Goal: Use online tool/utility: Utilize a website feature to perform a specific function

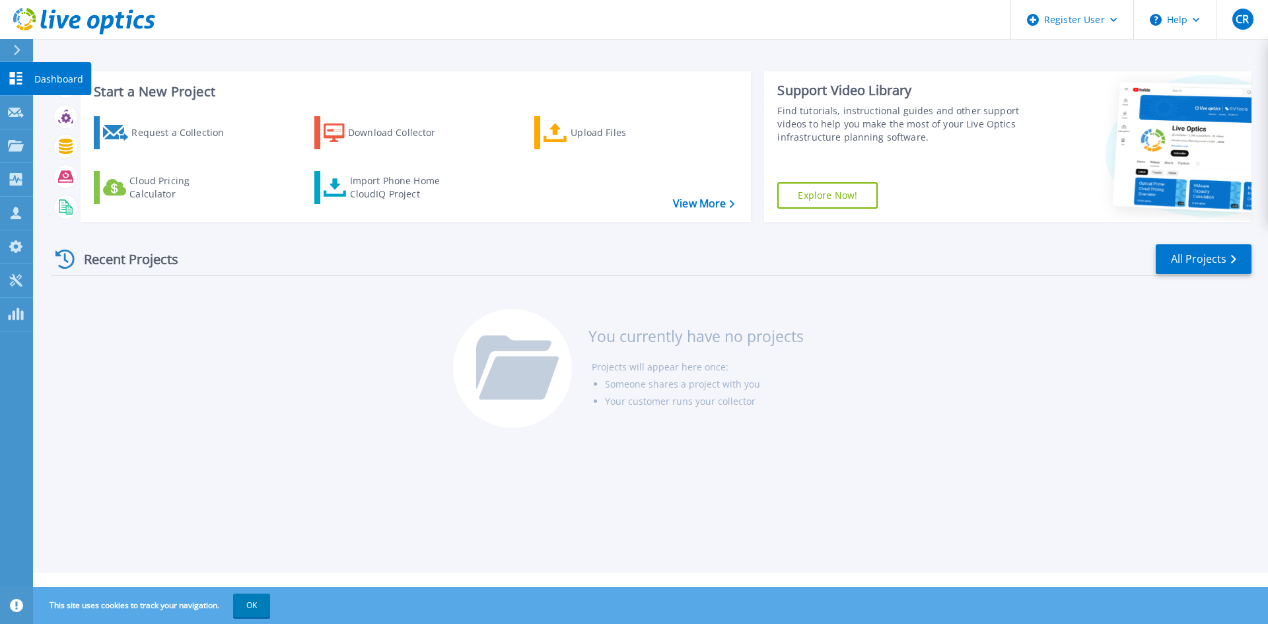
click at [12, 77] on icon at bounding box center [16, 78] width 13 height 13
click at [711, 202] on link "View More" at bounding box center [703, 204] width 61 height 13
click at [1204, 258] on link "All Projects" at bounding box center [1204, 259] width 96 height 30
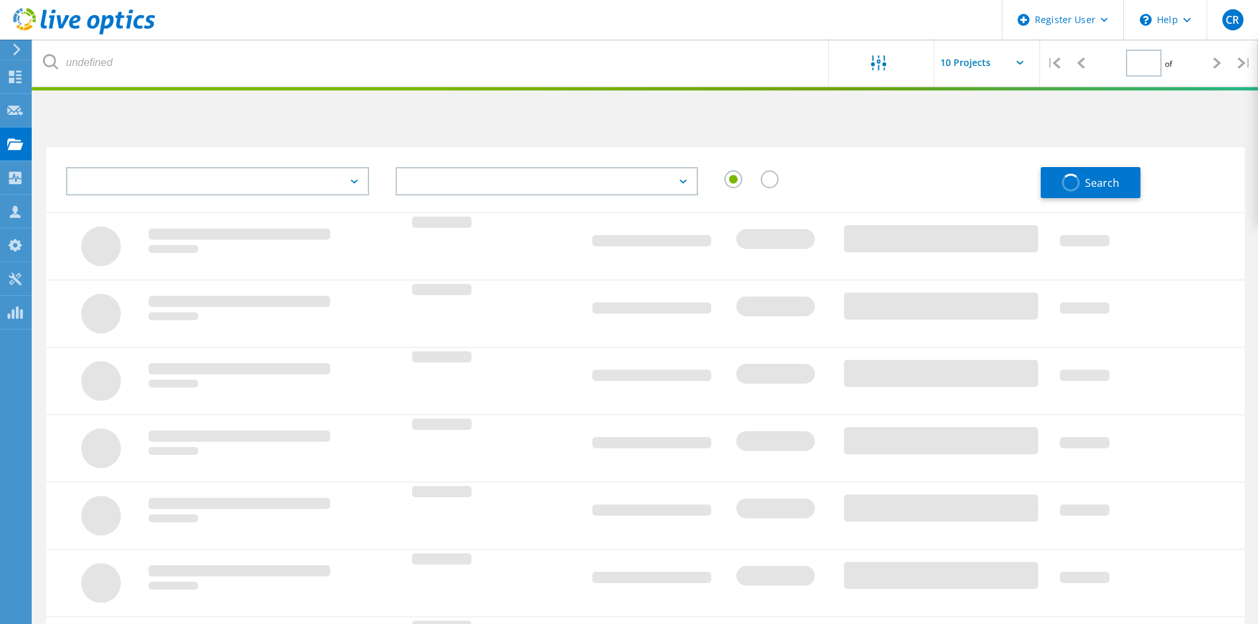
type input "1"
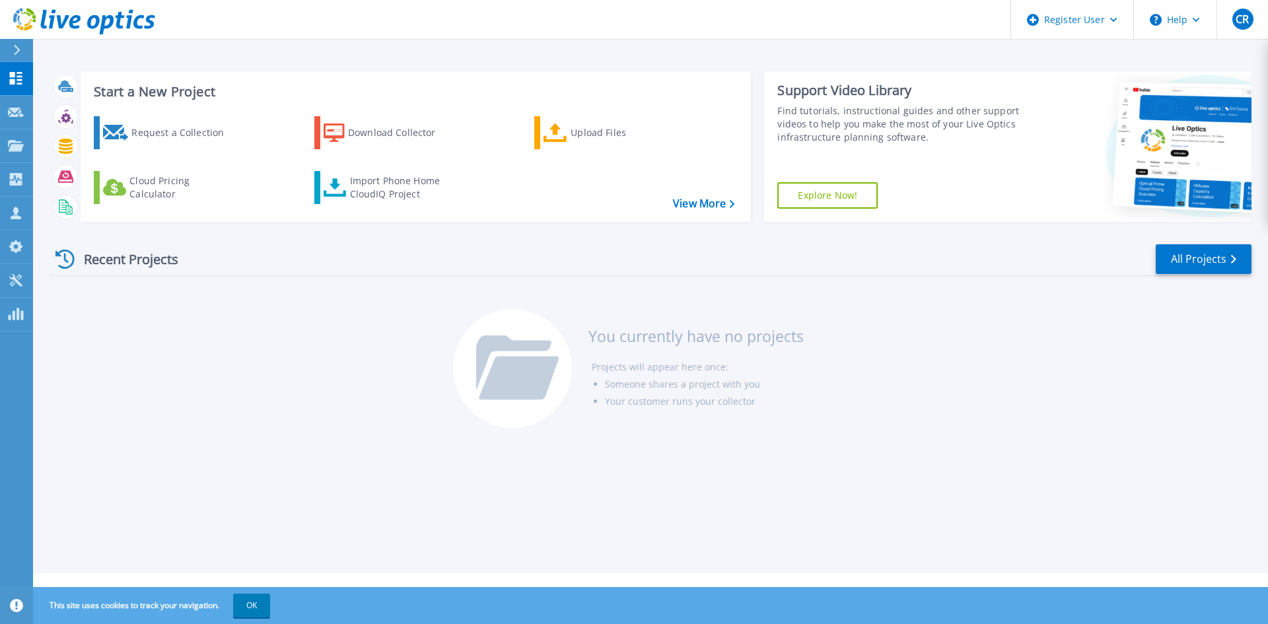
click at [808, 235] on div "Recent Projects All Projects You currently have no projects Projects will appea…" at bounding box center [651, 337] width 1201 height 209
click at [688, 199] on link "View More" at bounding box center [703, 204] width 61 height 13
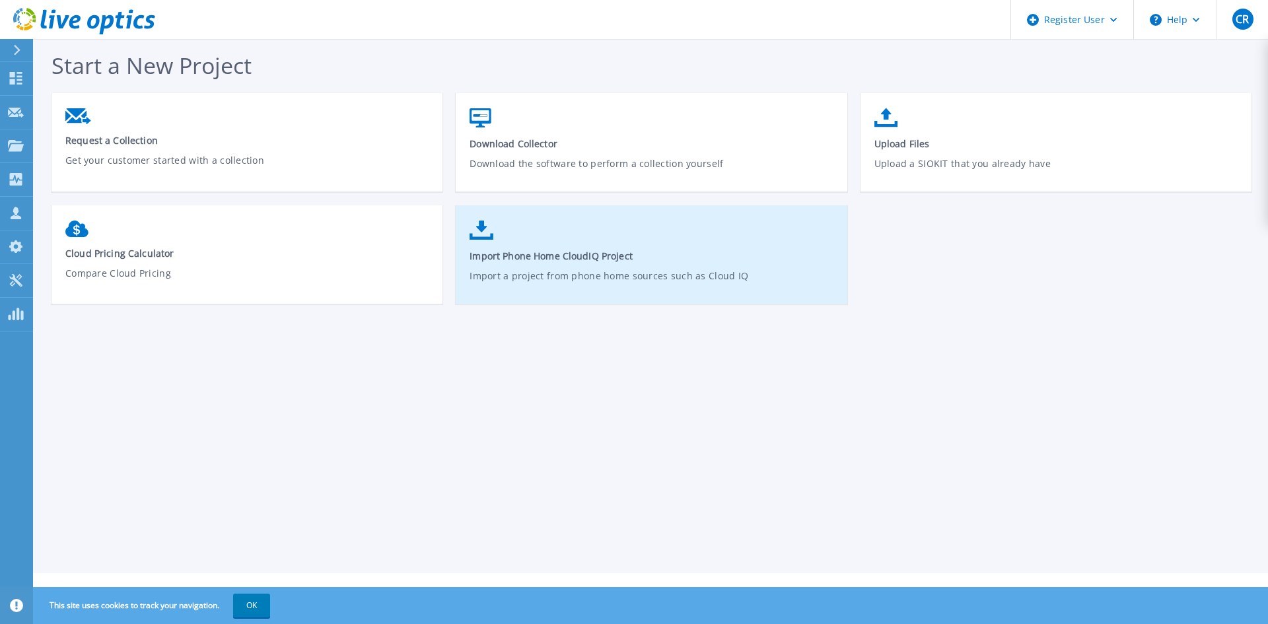
click at [643, 267] on link "Import Phone Home CloudIQ Project Import a project from phone home sources such…" at bounding box center [651, 261] width 391 height 94
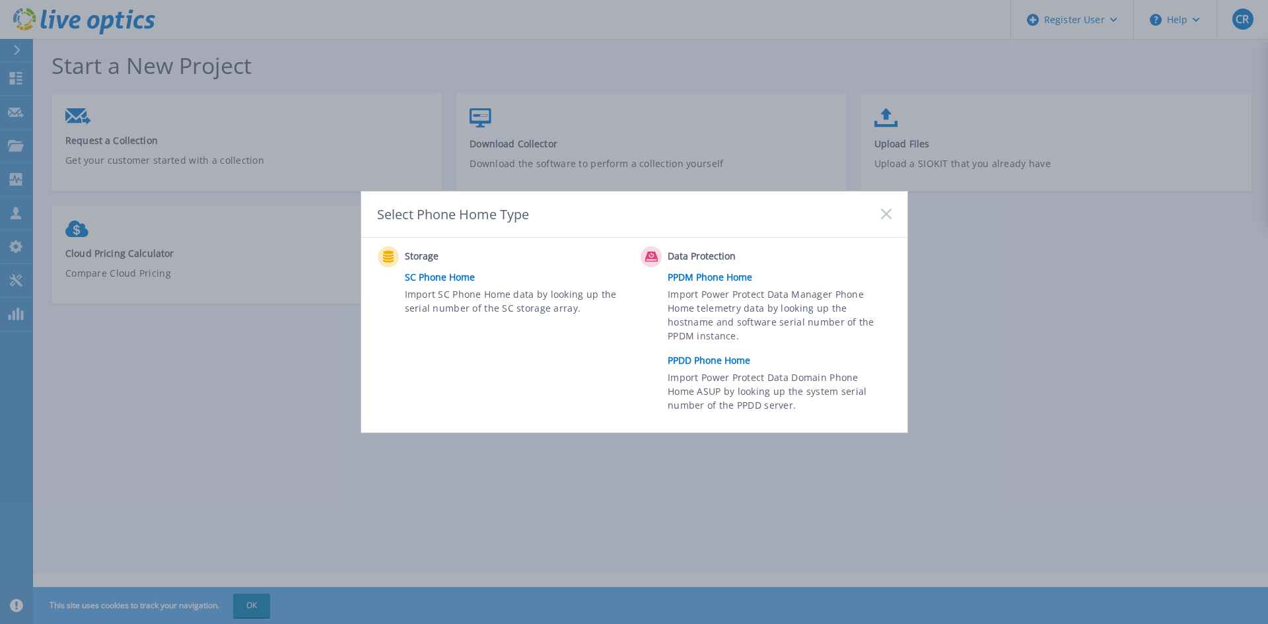
click at [732, 363] on link "PPDD Phone Home" at bounding box center [783, 361] width 230 height 20
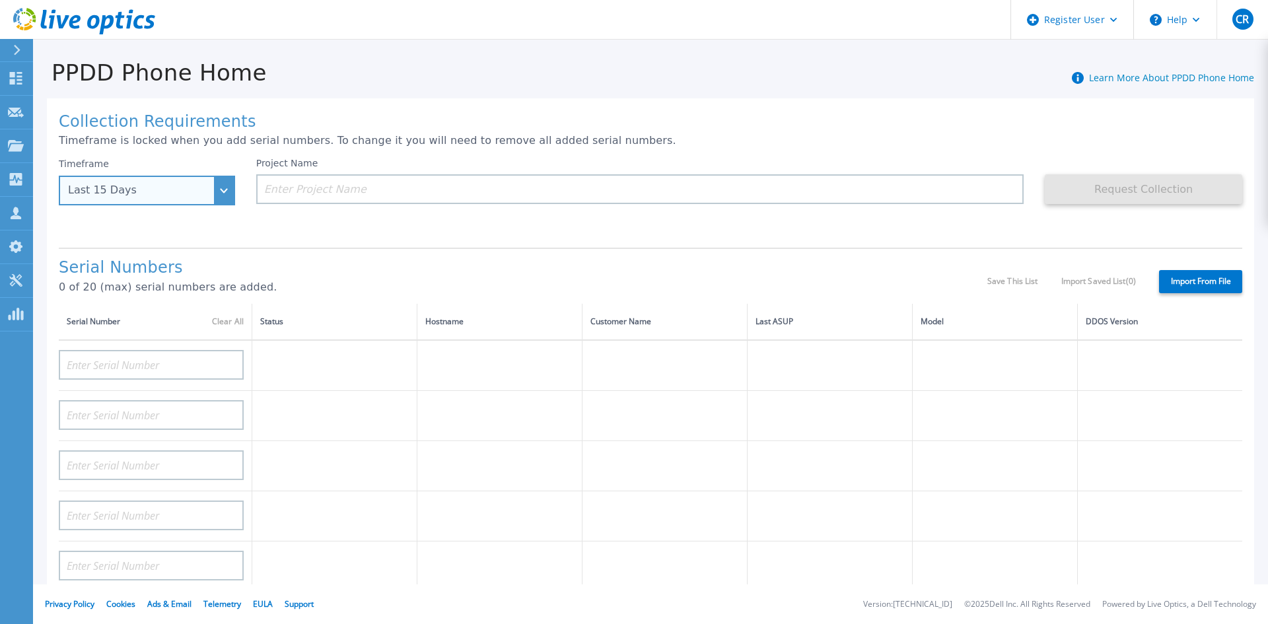
click at [211, 194] on div "Last 15 Days" at bounding box center [147, 191] width 176 height 30
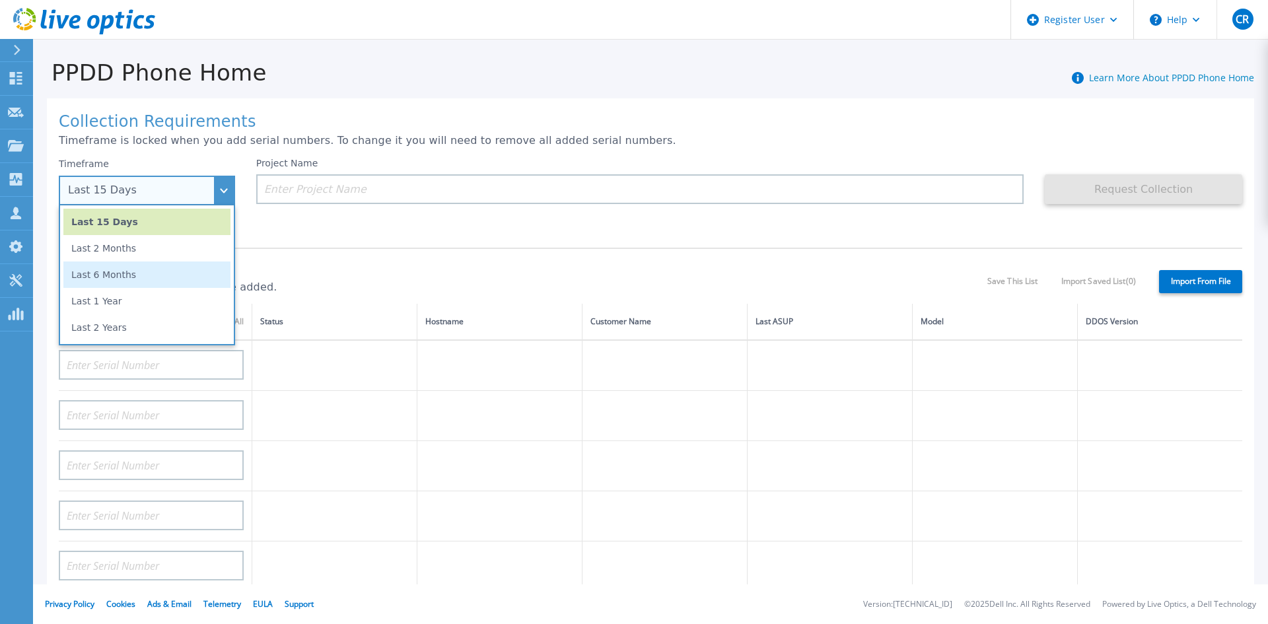
scroll to position [66, 0]
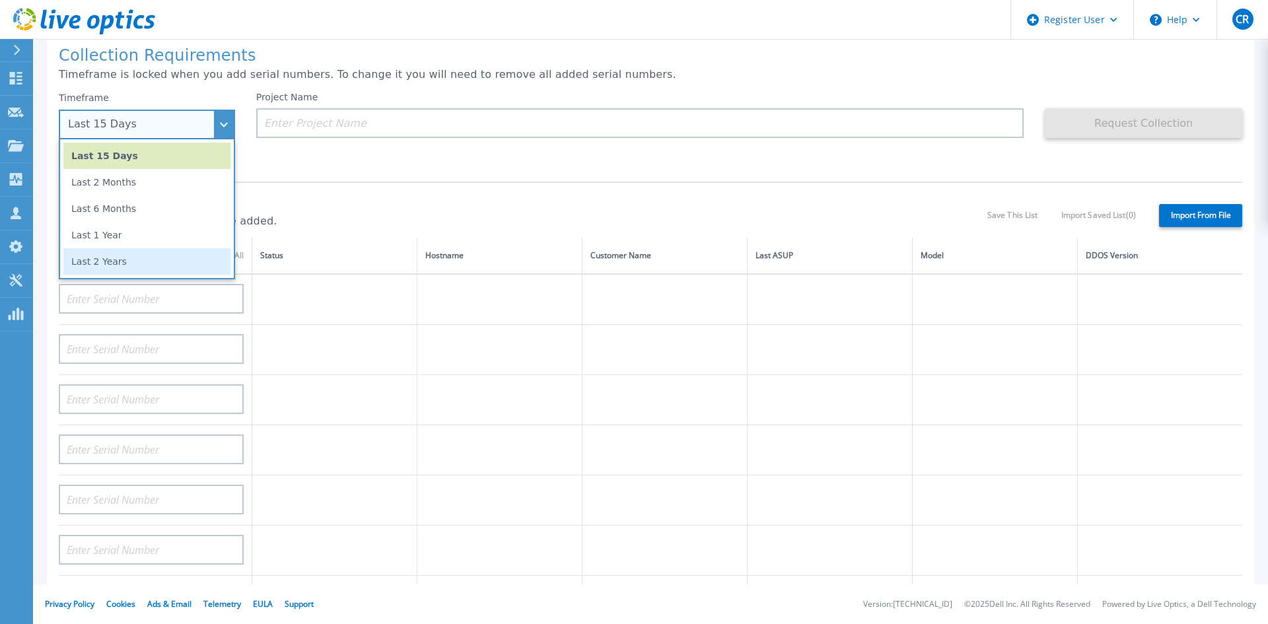
click at [147, 263] on li "Last 2 Years" at bounding box center [146, 261] width 167 height 26
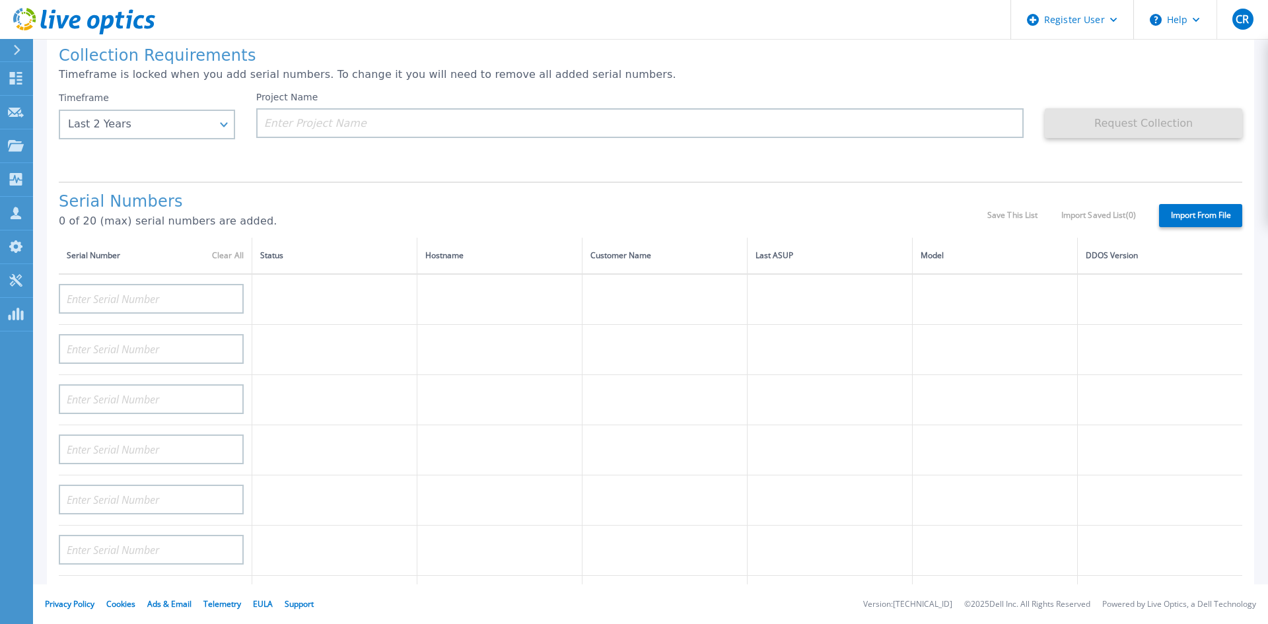
click at [304, 145] on div "Project Name" at bounding box center [650, 131] width 789 height 79
click at [161, 298] on input at bounding box center [151, 299] width 185 height 30
paste input "APM00220506728"
type input "APM00220506728"
click at [482, 188] on div "Serial Numbers 0 of 20 (max) serial numbers are added. Save This List Import Sa…" at bounding box center [651, 210] width 1184 height 56
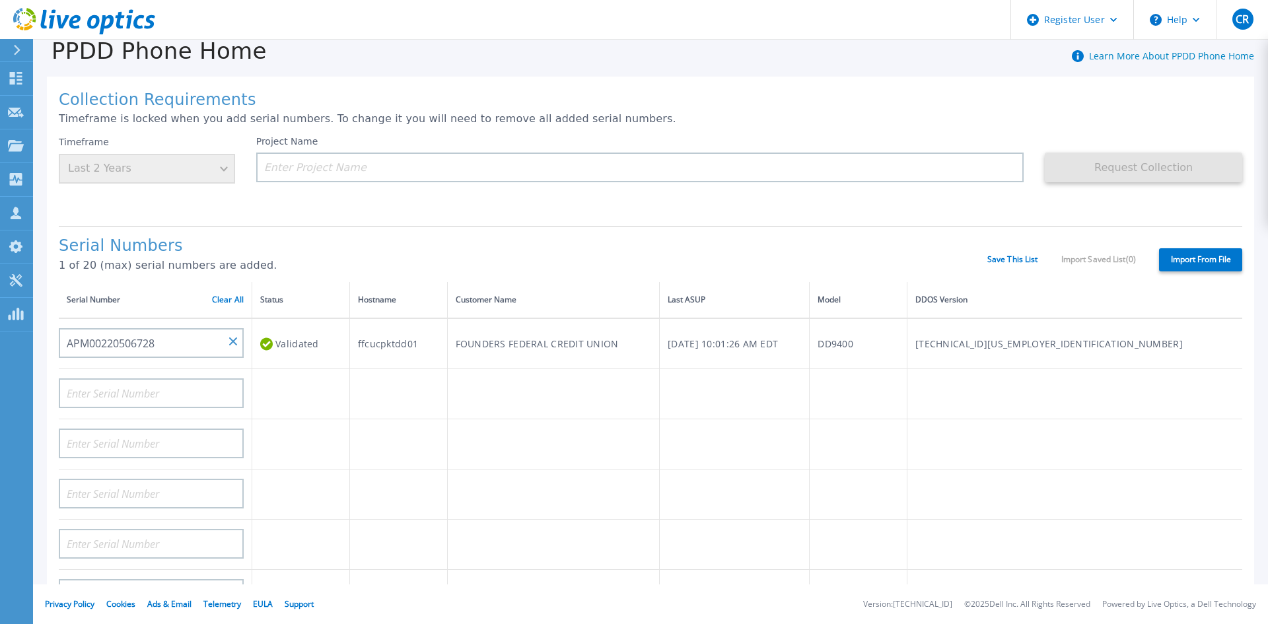
scroll to position [0, 0]
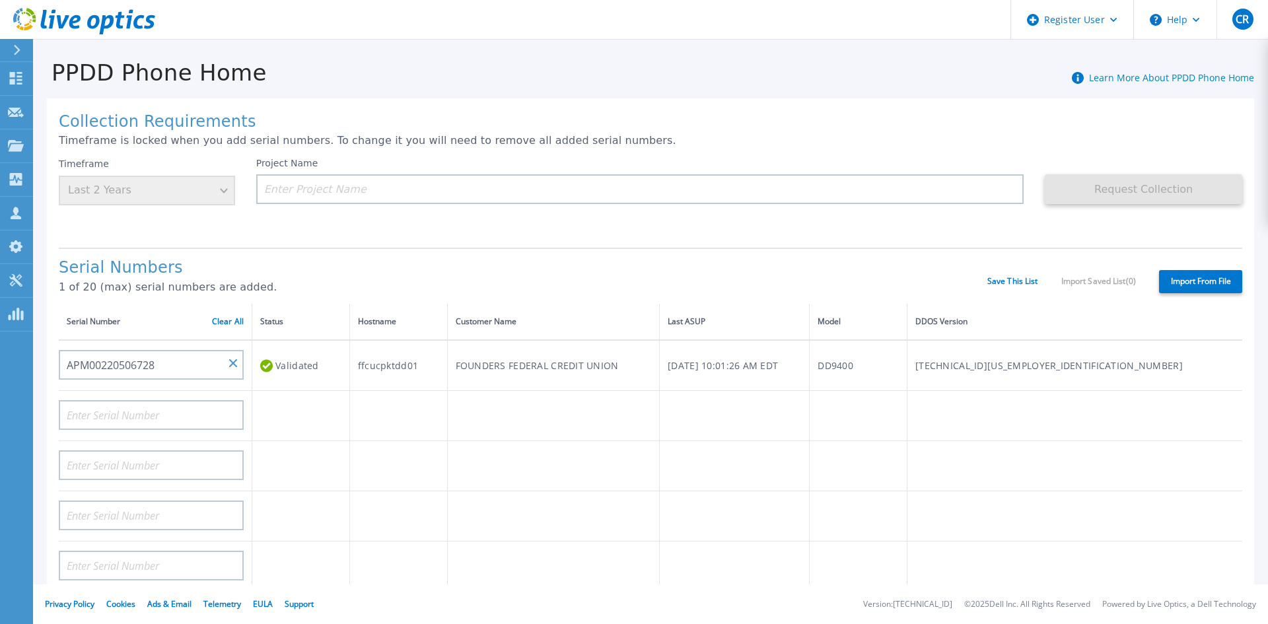
click at [1204, 284] on label "Import From File" at bounding box center [1200, 281] width 83 height 23
click at [0, 0] on input "Import From File" at bounding box center [0, 0] width 0 height 0
click at [399, 262] on h1 "Serial Numbers" at bounding box center [523, 268] width 929 height 18
click at [228, 407] on input at bounding box center [151, 415] width 185 height 30
click at [407, 248] on div "Serial Numbers 1 of 20 (max) serial numbers are added. Save This List Import Sa…" at bounding box center [651, 276] width 1184 height 56
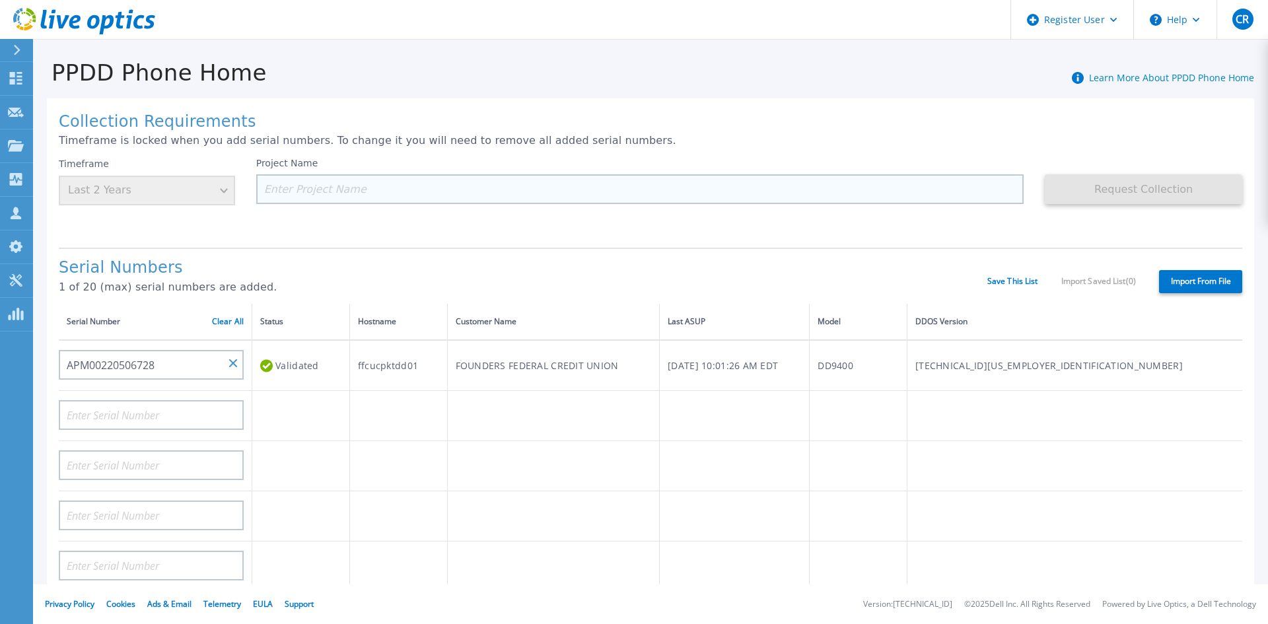
click at [416, 190] on input at bounding box center [640, 189] width 768 height 30
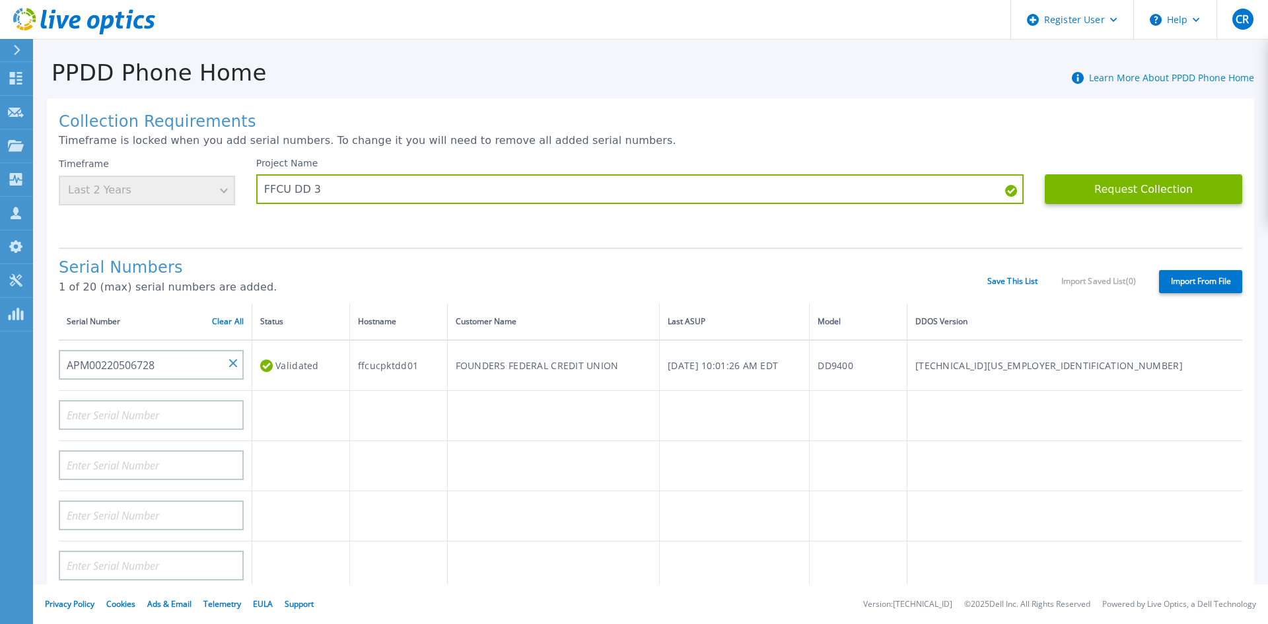
click at [507, 224] on div "Project Name FFCU DD 3" at bounding box center [650, 197] width 789 height 79
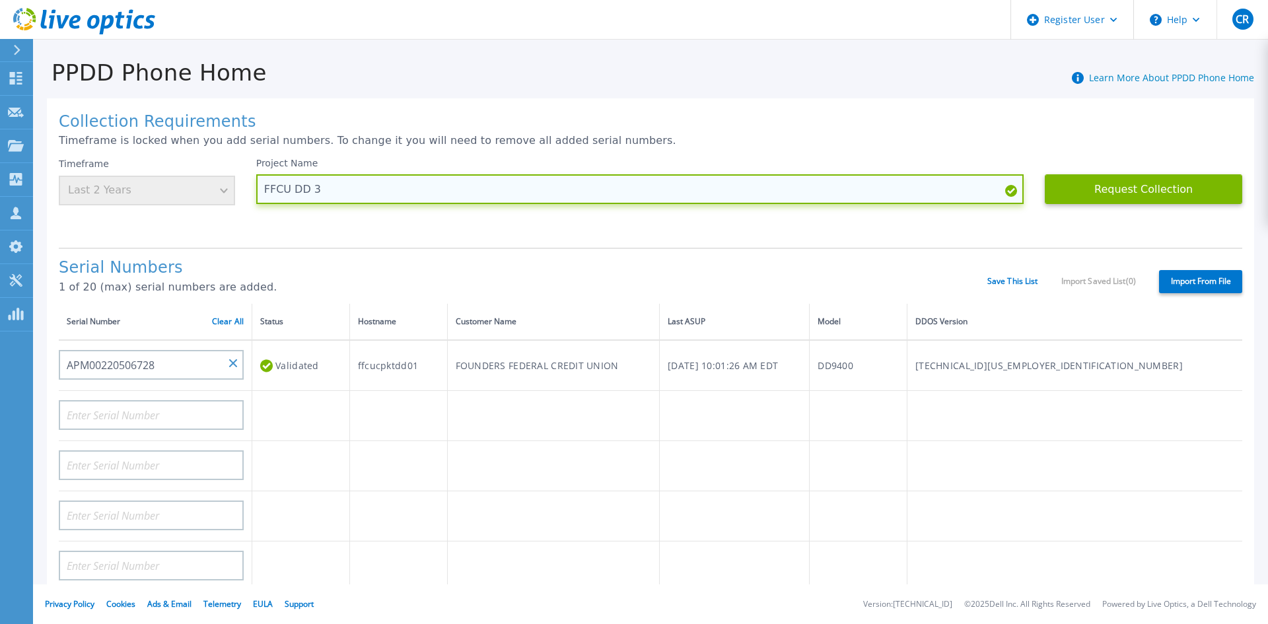
click at [313, 187] on input "FFCU DD 3" at bounding box center [640, 189] width 768 height 30
drag, startPoint x: 313, startPoint y: 187, endPoint x: 279, endPoint y: 190, distance: 34.5
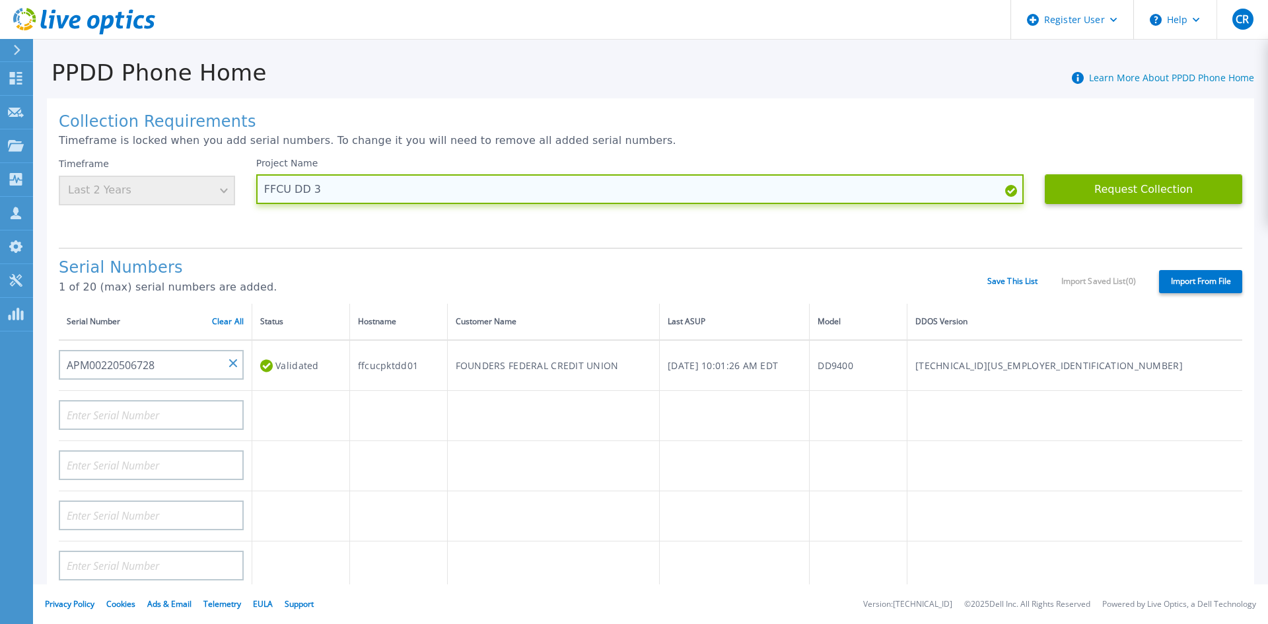
click at [279, 190] on input "FFCU DD 3" at bounding box center [640, 189] width 768 height 30
type input "Data Domain"
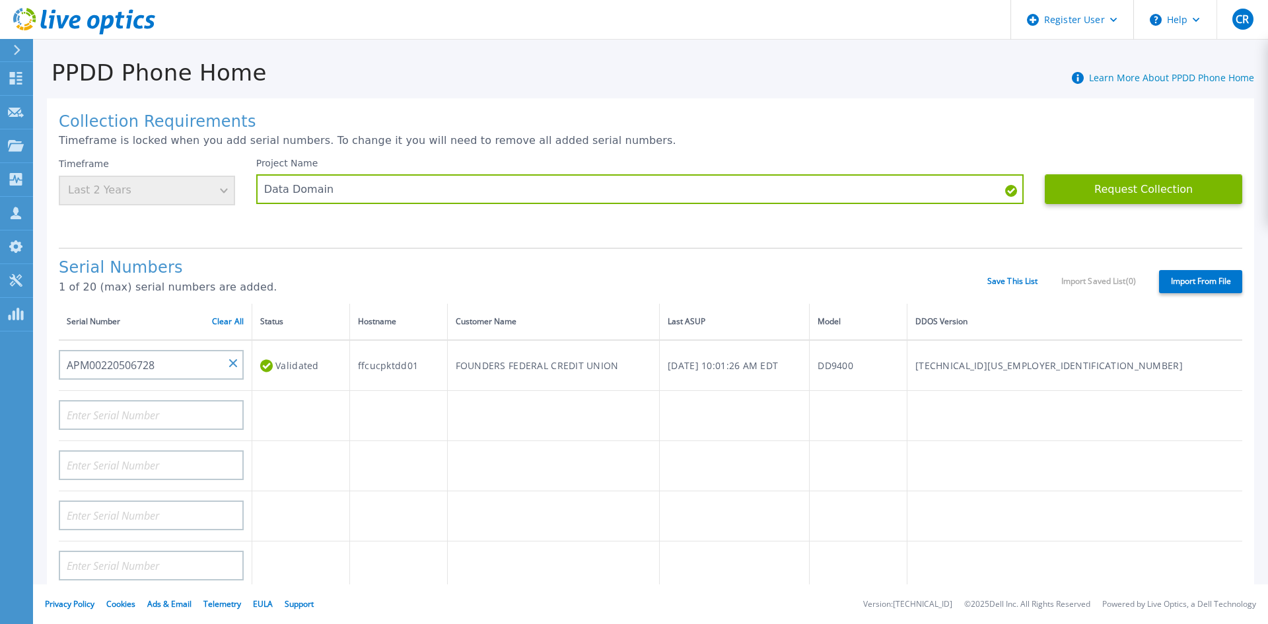
click at [1186, 118] on h1 "Collection Requirements" at bounding box center [651, 122] width 1184 height 18
click at [1244, 24] on span "CR" at bounding box center [1242, 19] width 13 height 11
click at [997, 127] on h1 "Collection Requirements" at bounding box center [651, 122] width 1184 height 18
click at [1060, 196] on button "Request Collection" at bounding box center [1144, 189] width 198 height 30
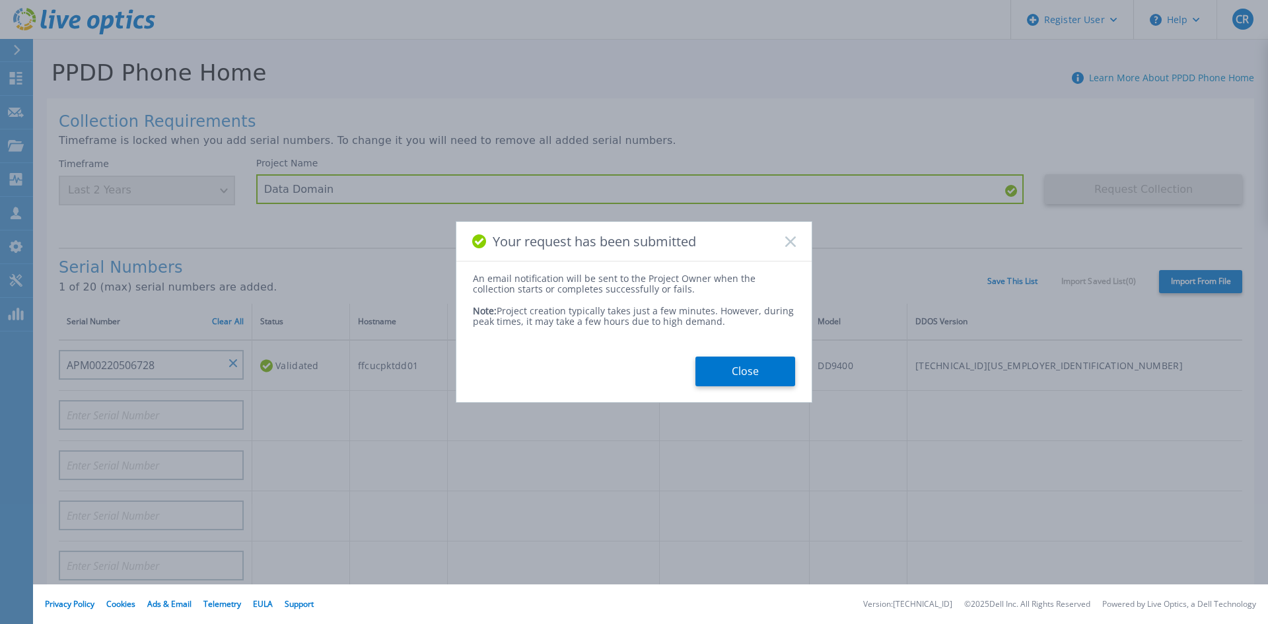
click at [795, 245] on rect at bounding box center [790, 241] width 11 height 11
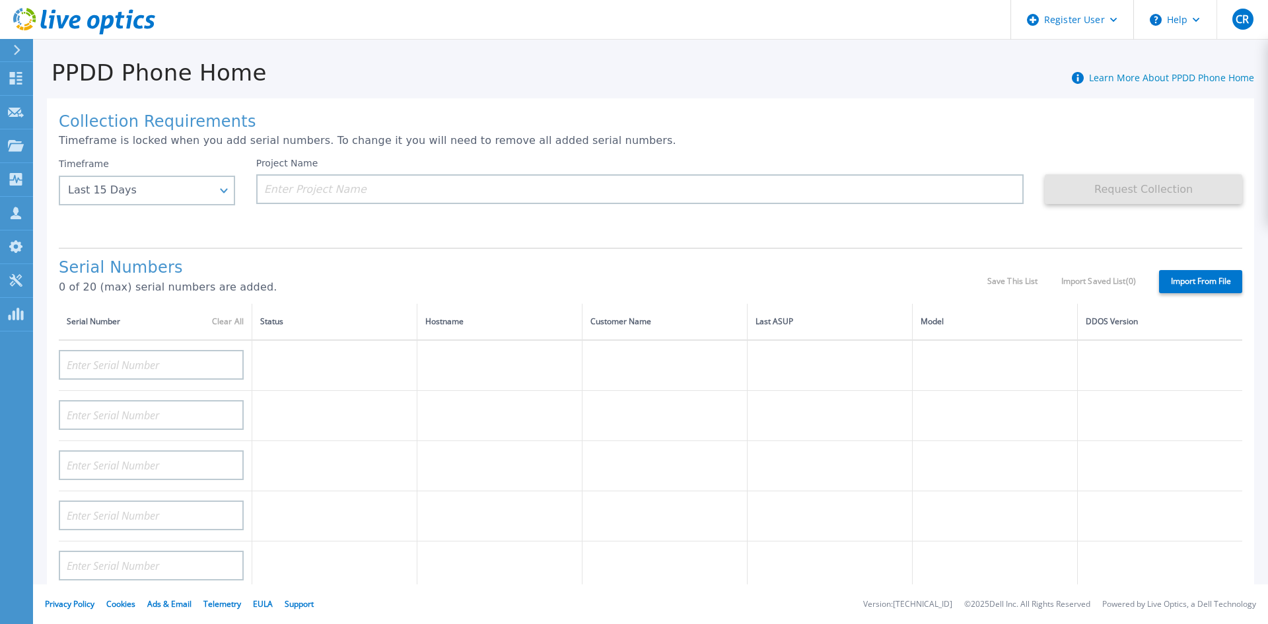
click at [233, 215] on div "Timeframe Last 15 Days Last 15 Days Last 2 Months Last 6 Months Last 1 Year Las…" at bounding box center [158, 197] width 198 height 79
click at [8, 235] on link "My Profile My Profile" at bounding box center [16, 248] width 33 height 34
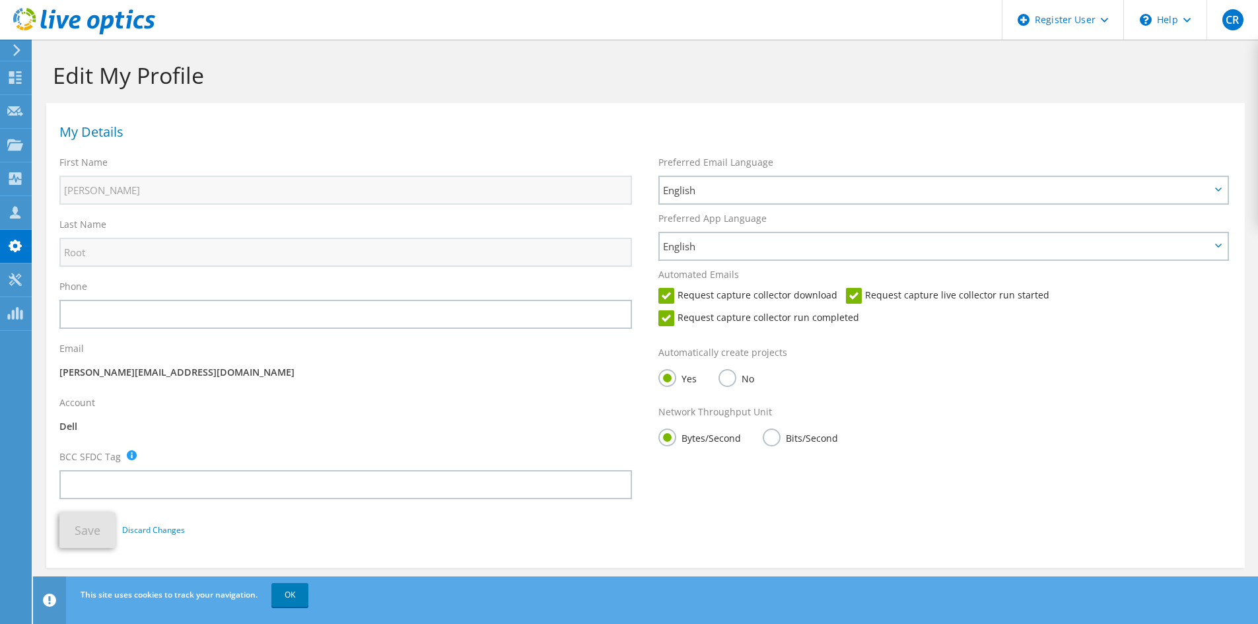
click at [883, 318] on div "Request capture collector download Request capture live collector run started R…" at bounding box center [945, 310] width 573 height 45
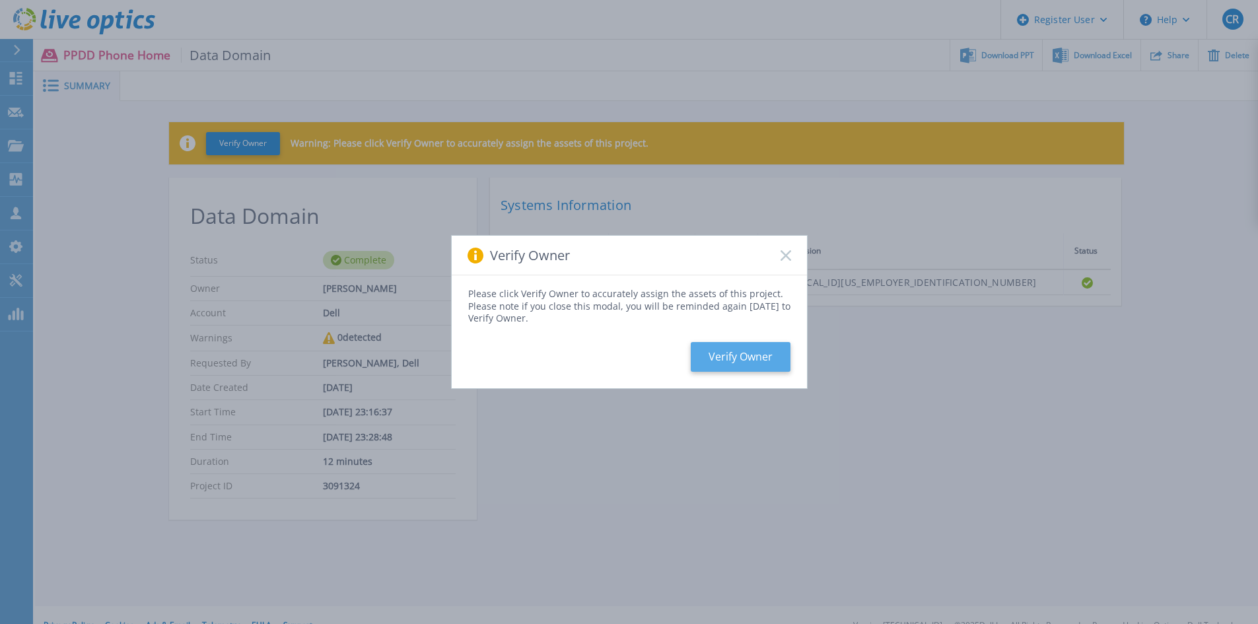
click at [762, 348] on button "Verify Owner" at bounding box center [741, 357] width 100 height 30
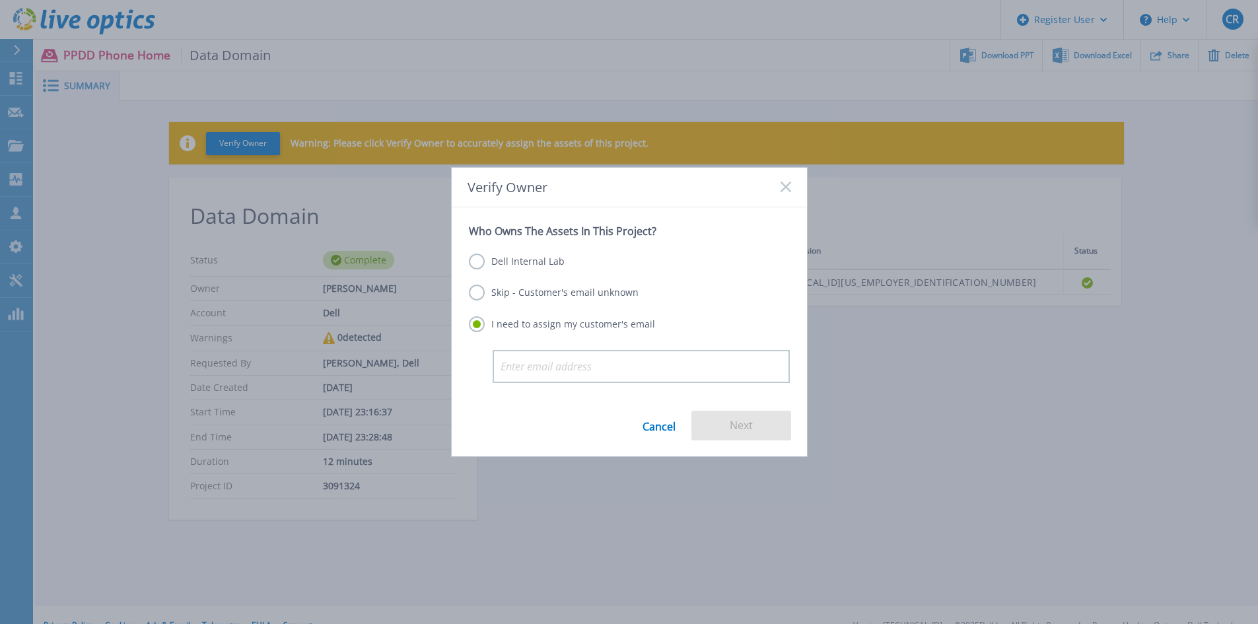
click at [542, 257] on label "Dell Internal Lab" at bounding box center [517, 262] width 96 height 16
click at [0, 0] on input "Dell Internal Lab" at bounding box center [0, 0] width 0 height 0
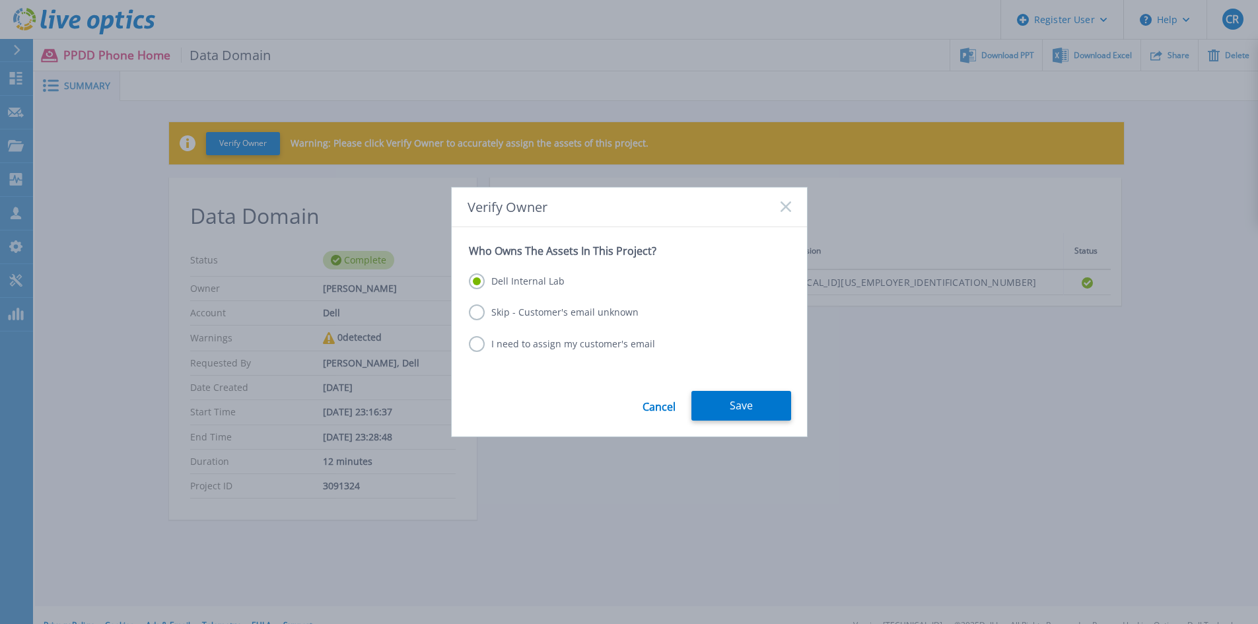
click at [789, 211] on rect at bounding box center [785, 206] width 11 height 11
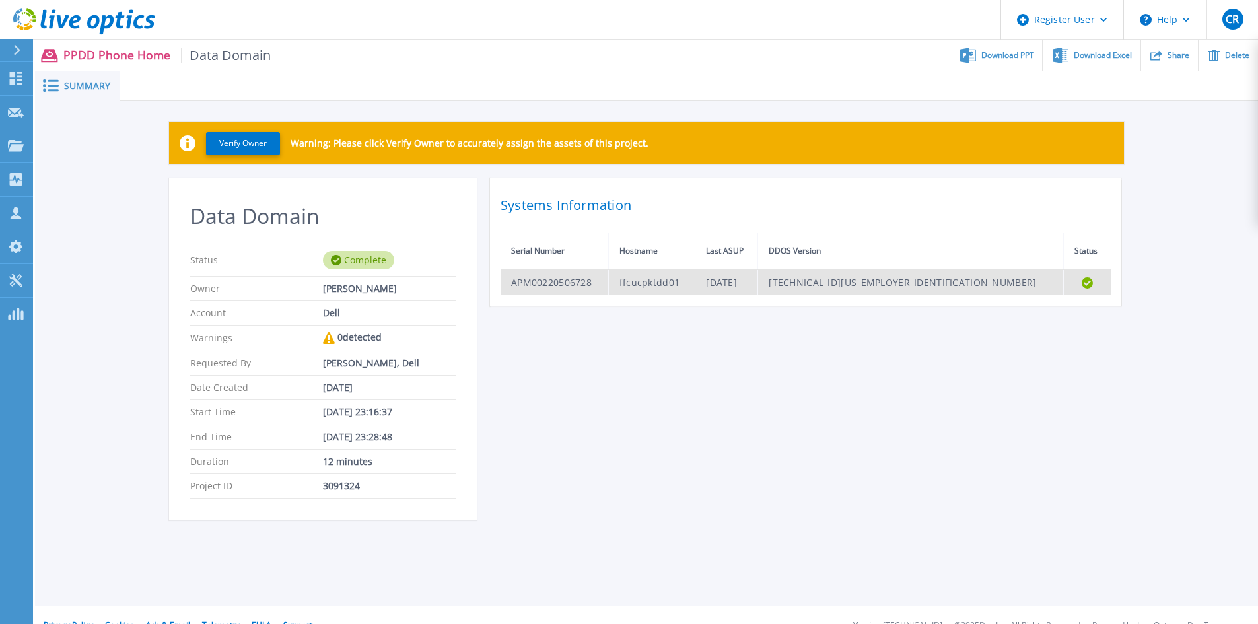
click at [576, 285] on td "APM00220506728" at bounding box center [555, 283] width 108 height 26
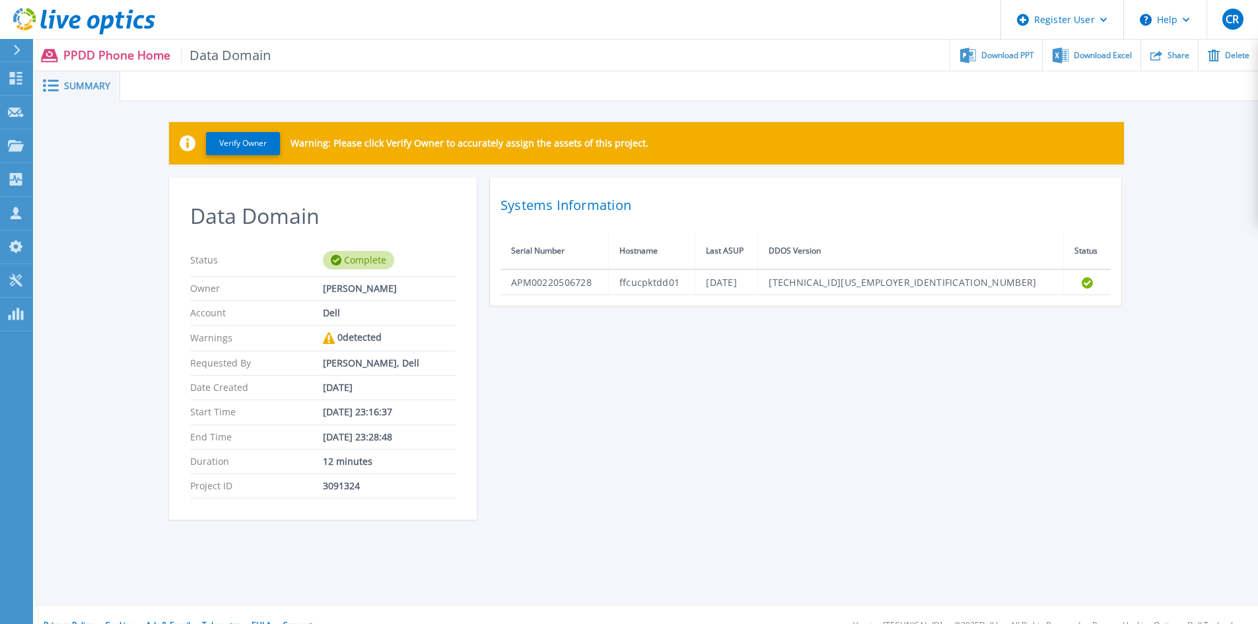
click at [108, 270] on div "Verify Owner Warning: Please click Verify Owner to accurately assign the assets…" at bounding box center [646, 328] width 1223 height 454
